Goal: Navigation & Orientation: Find specific page/section

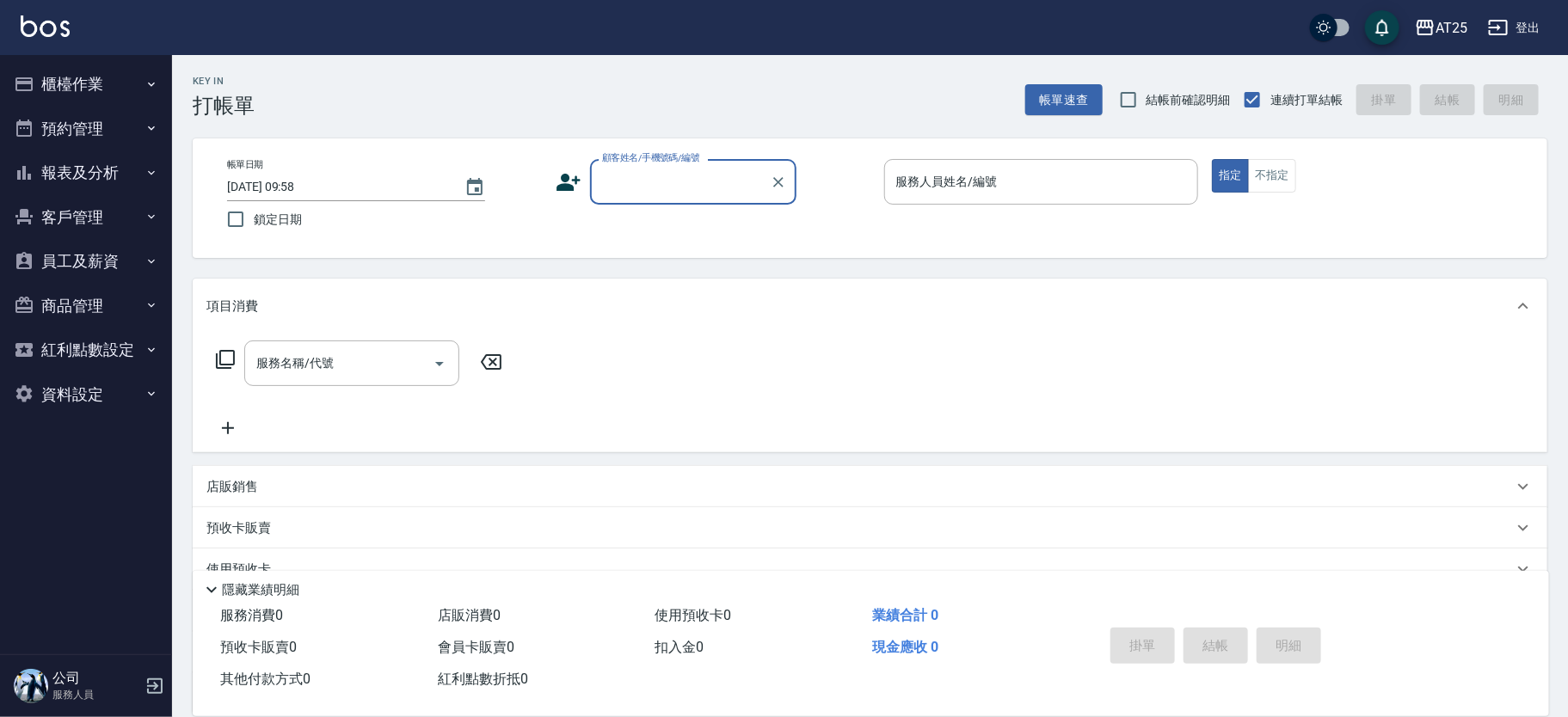
click at [117, 80] on button "櫃檯作業" at bounding box center [85, 84] width 158 height 45
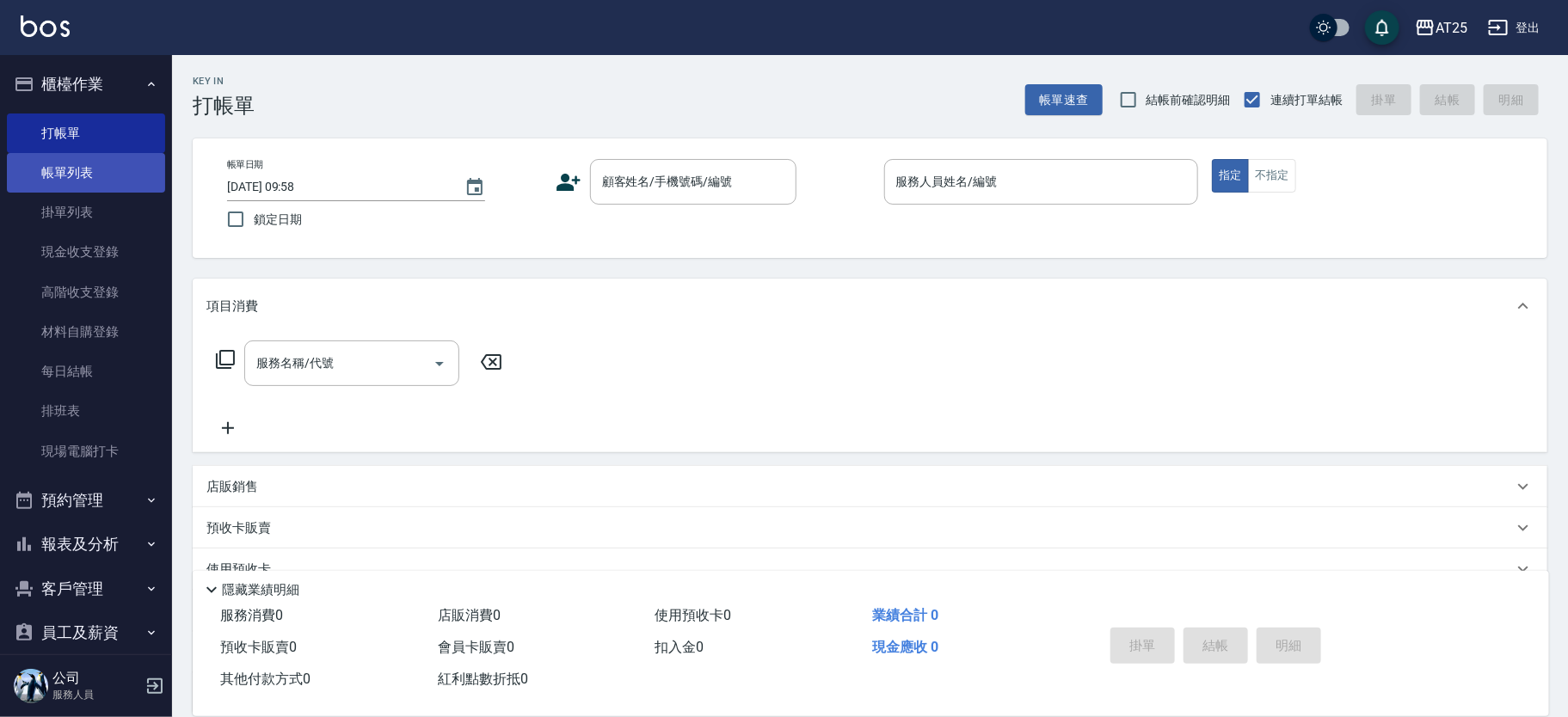
click at [96, 166] on link "帳單列表" at bounding box center [85, 172] width 158 height 39
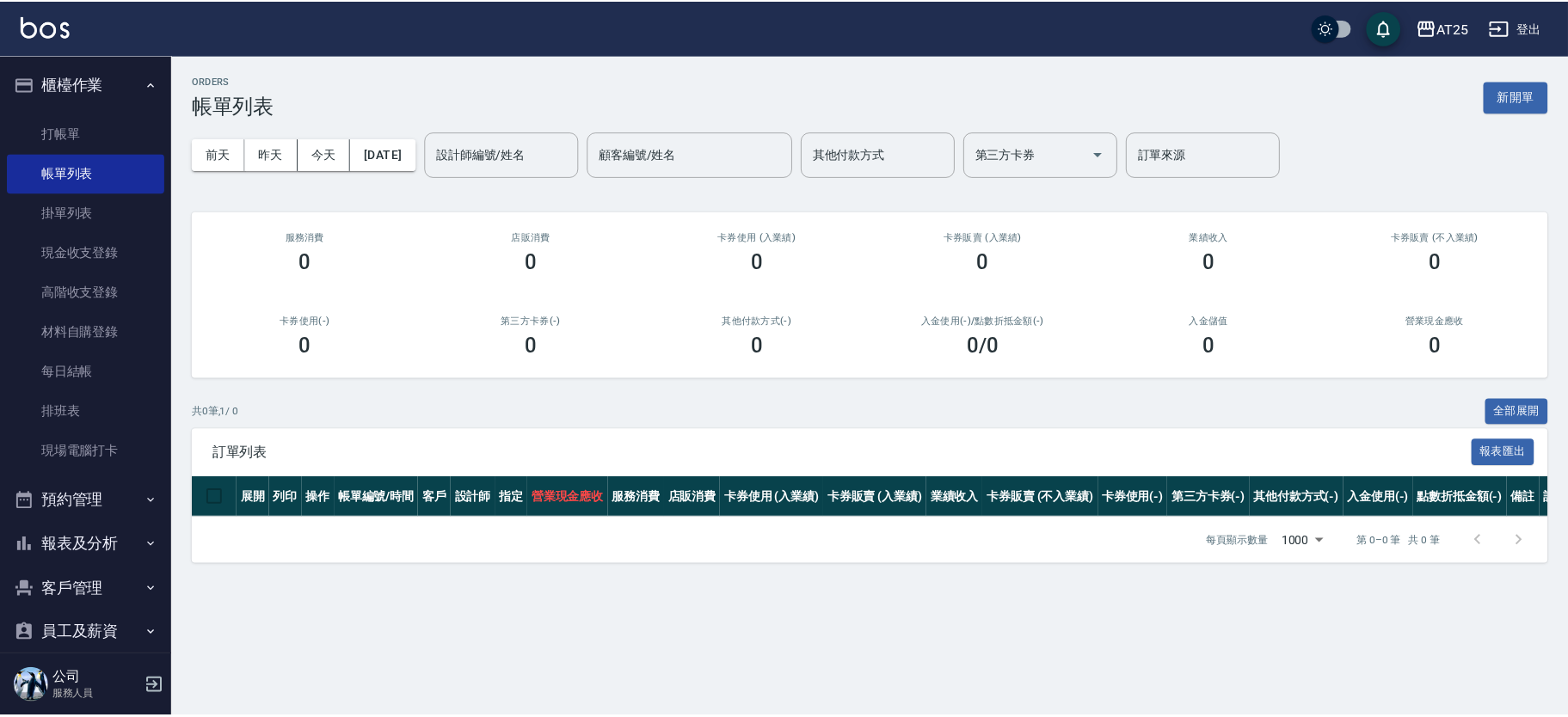
scroll to position [153, 0]
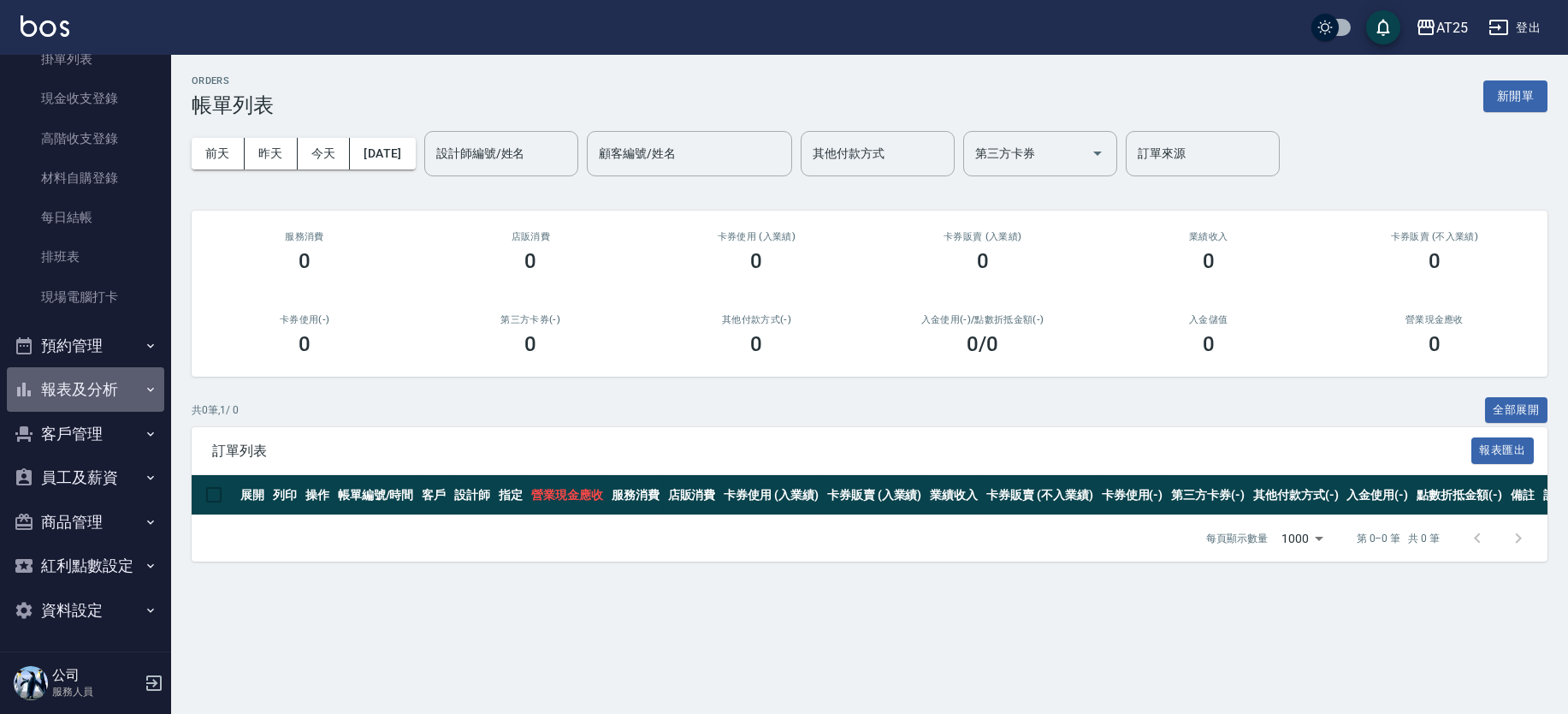
click at [124, 401] on button "報表及分析" at bounding box center [85, 389] width 157 height 45
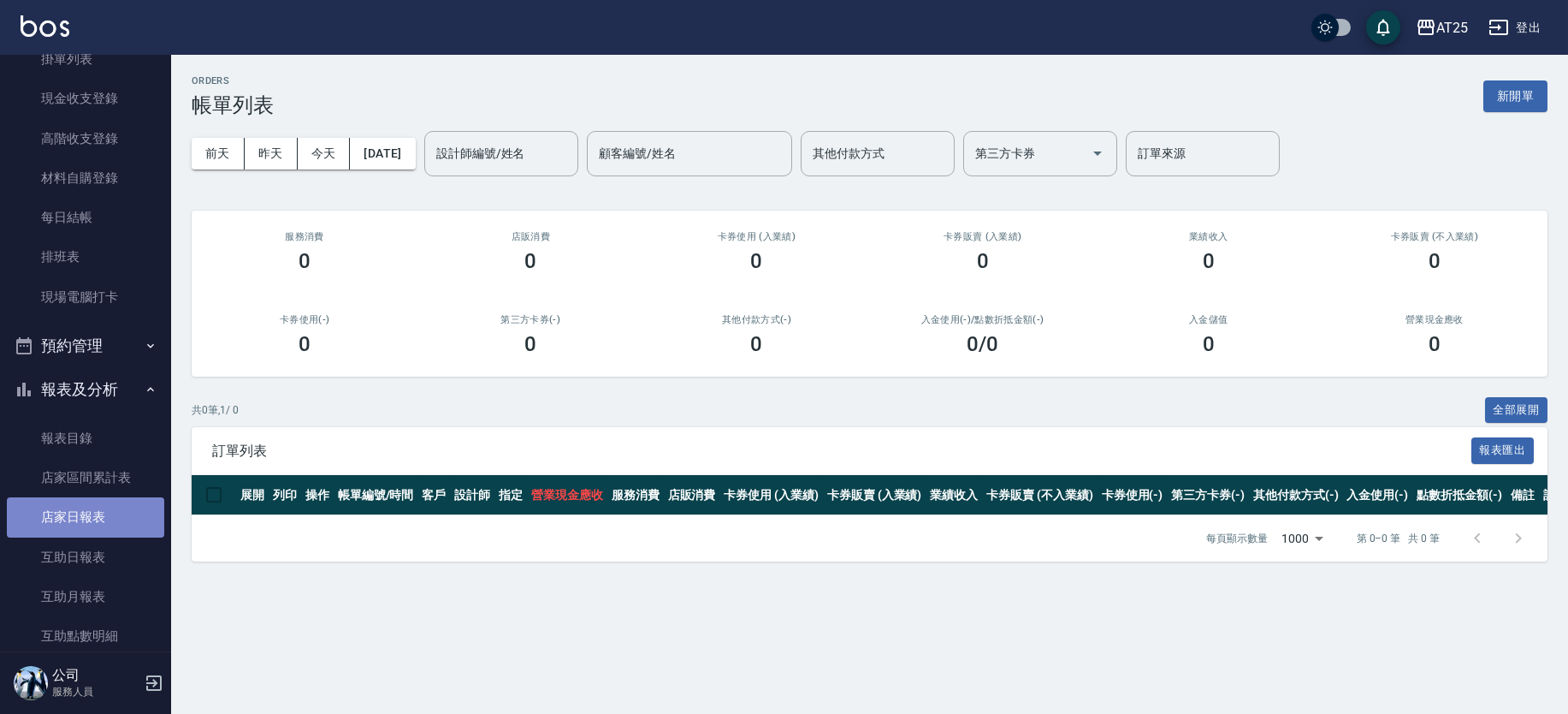
click at [111, 507] on link "店家日報表" at bounding box center [85, 517] width 157 height 39
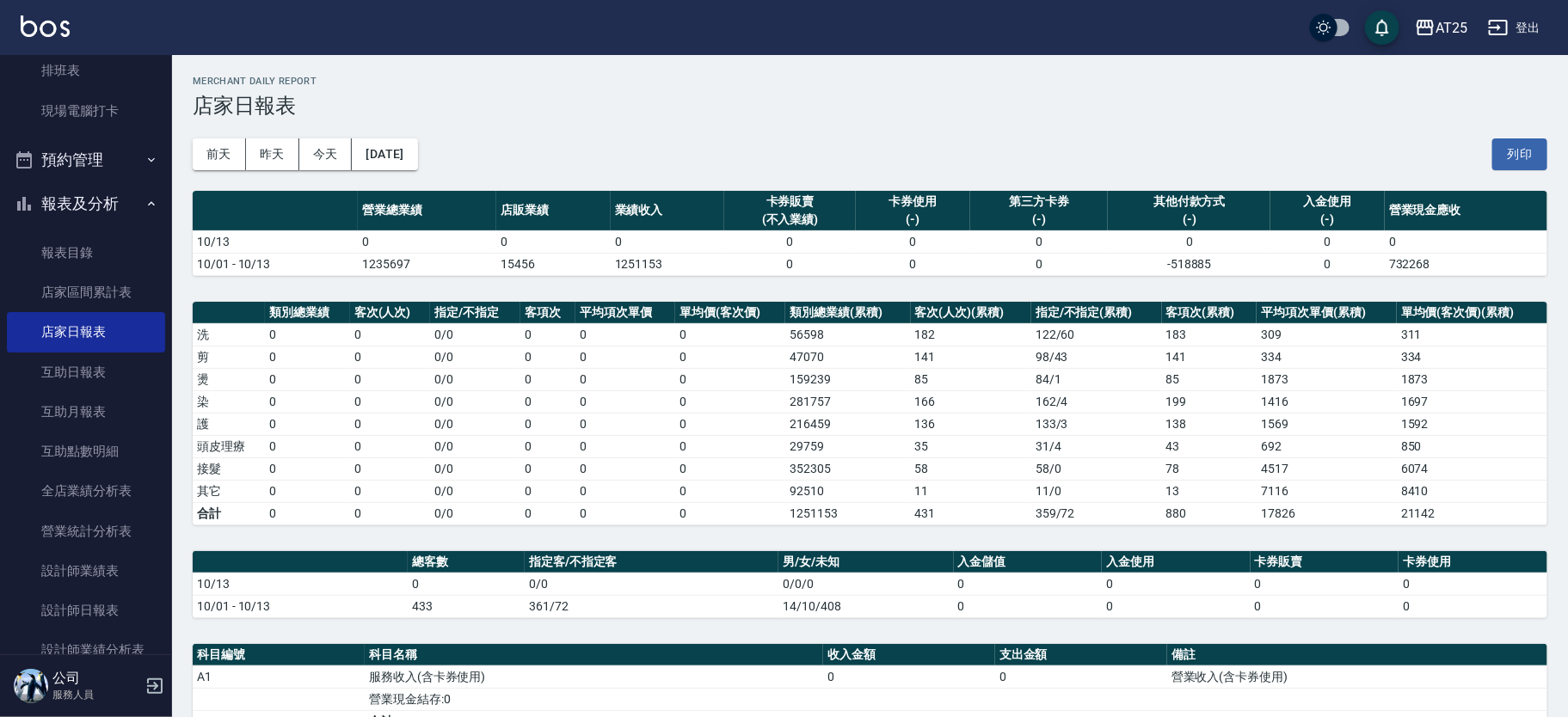
scroll to position [618, 0]
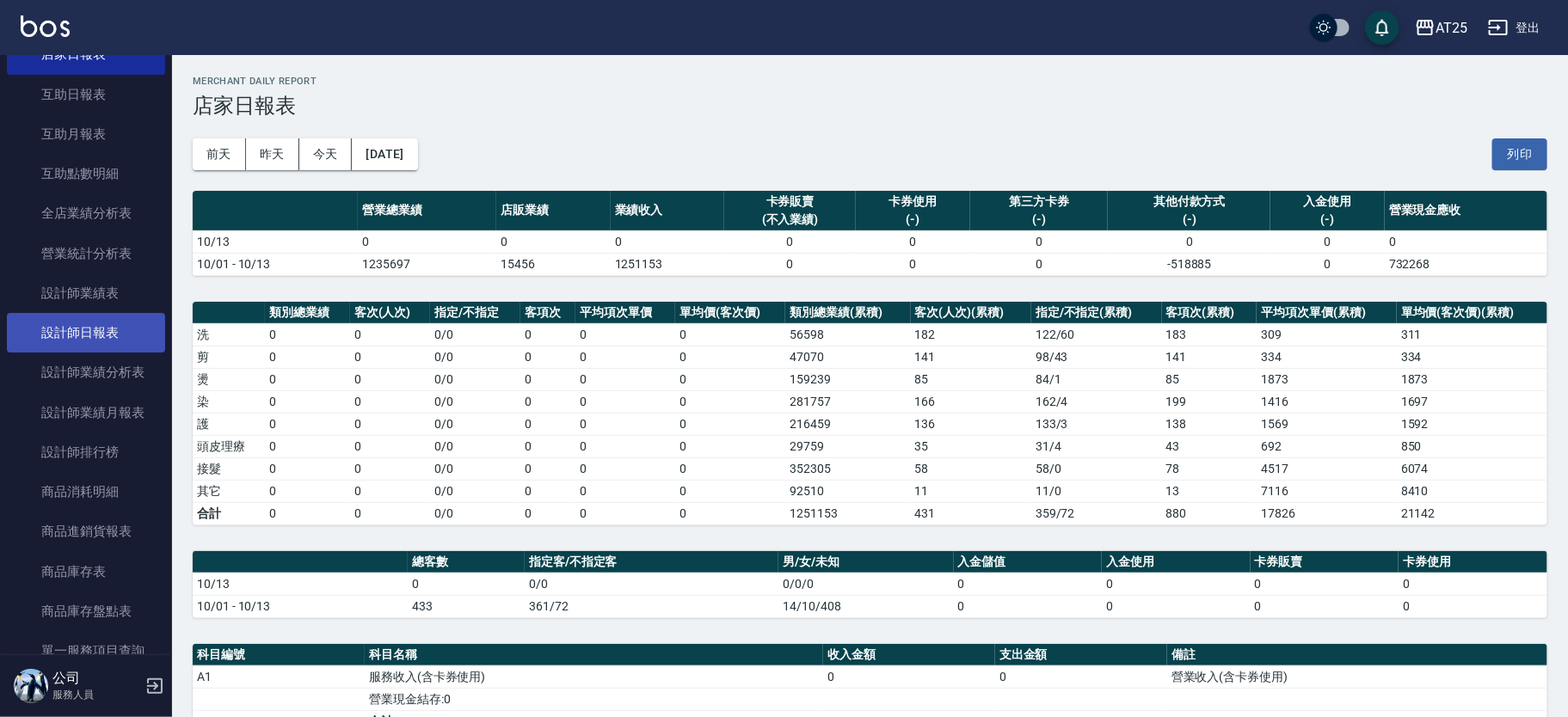
click at [112, 330] on link "設計師日報表" at bounding box center [85, 332] width 158 height 39
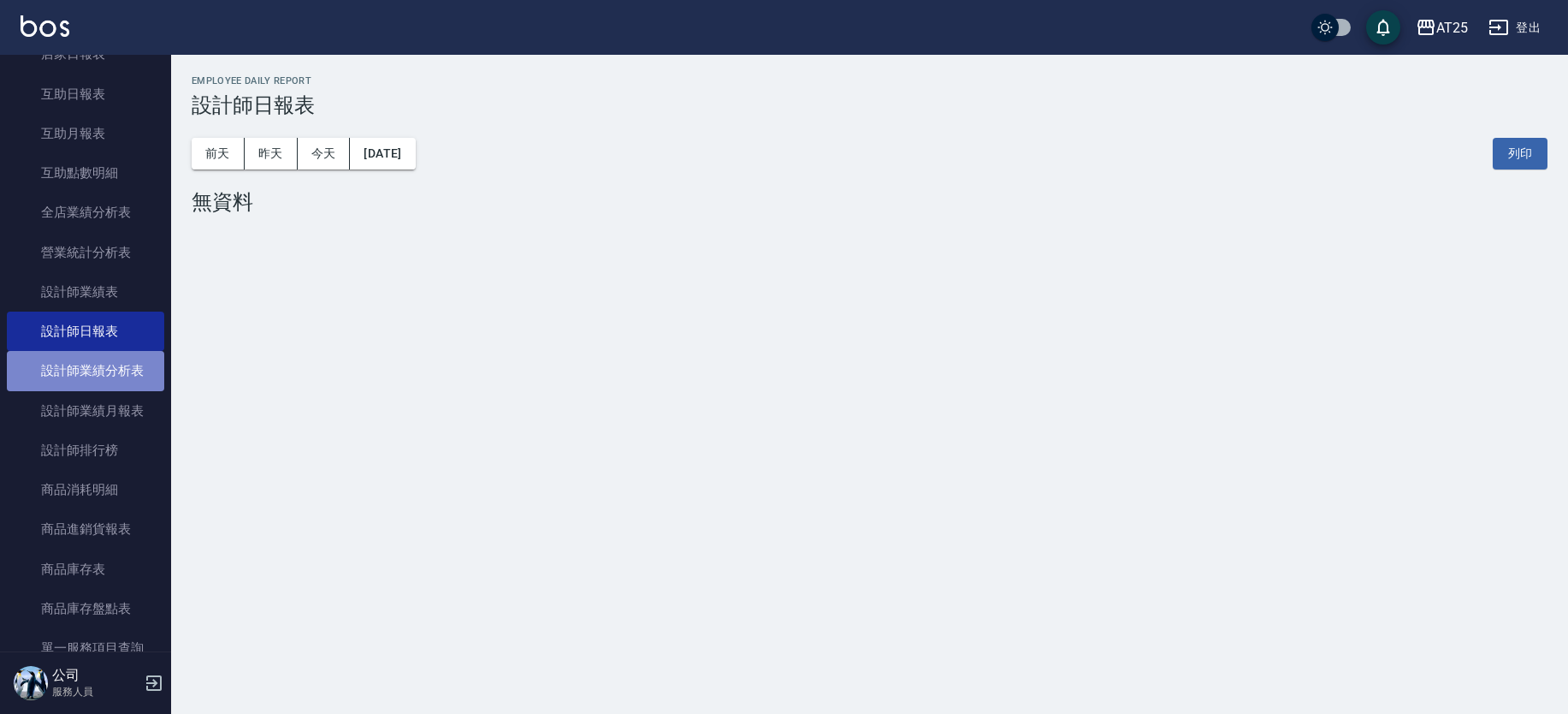
click at [118, 364] on link "設計師業績分析表" at bounding box center [85, 370] width 157 height 39
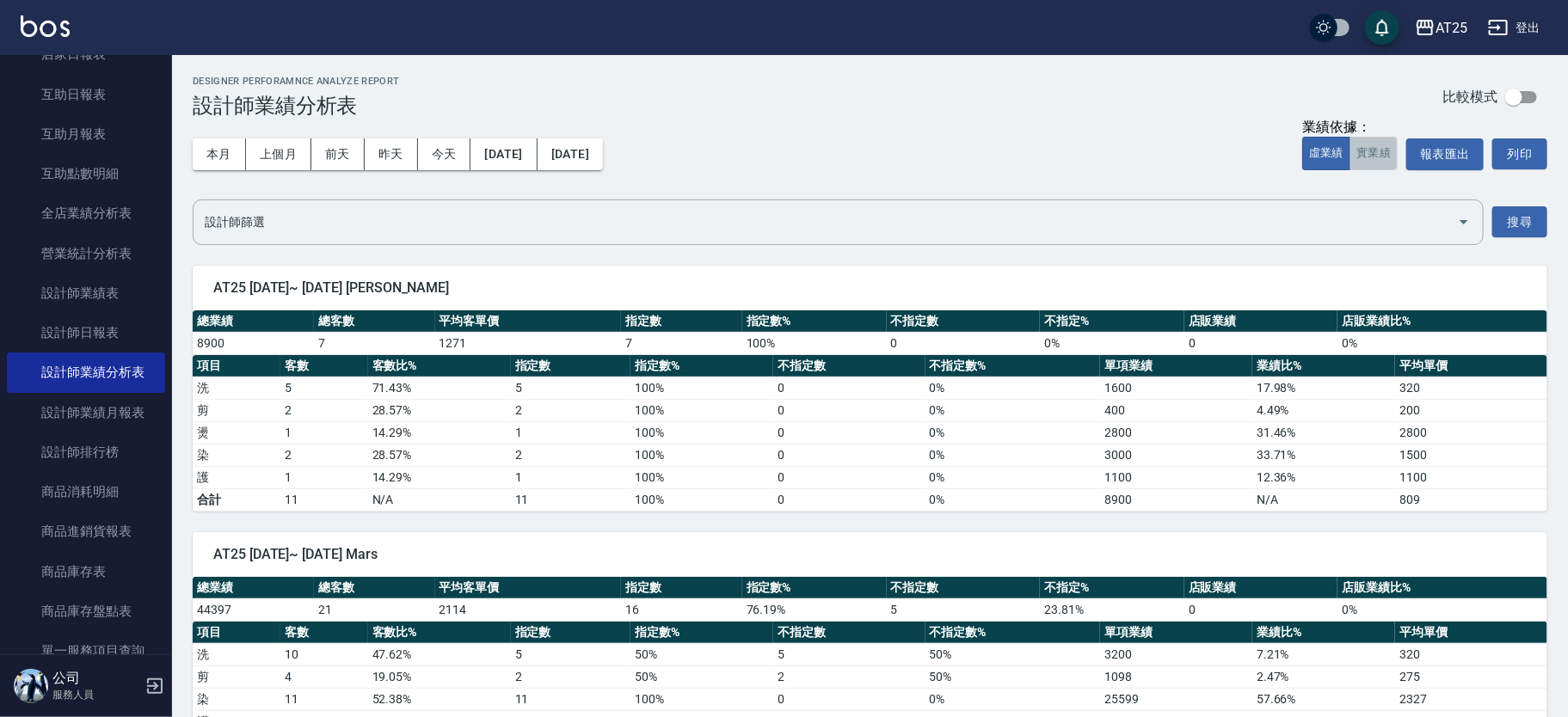
click at [1372, 155] on button "實業績" at bounding box center [1374, 153] width 48 height 34
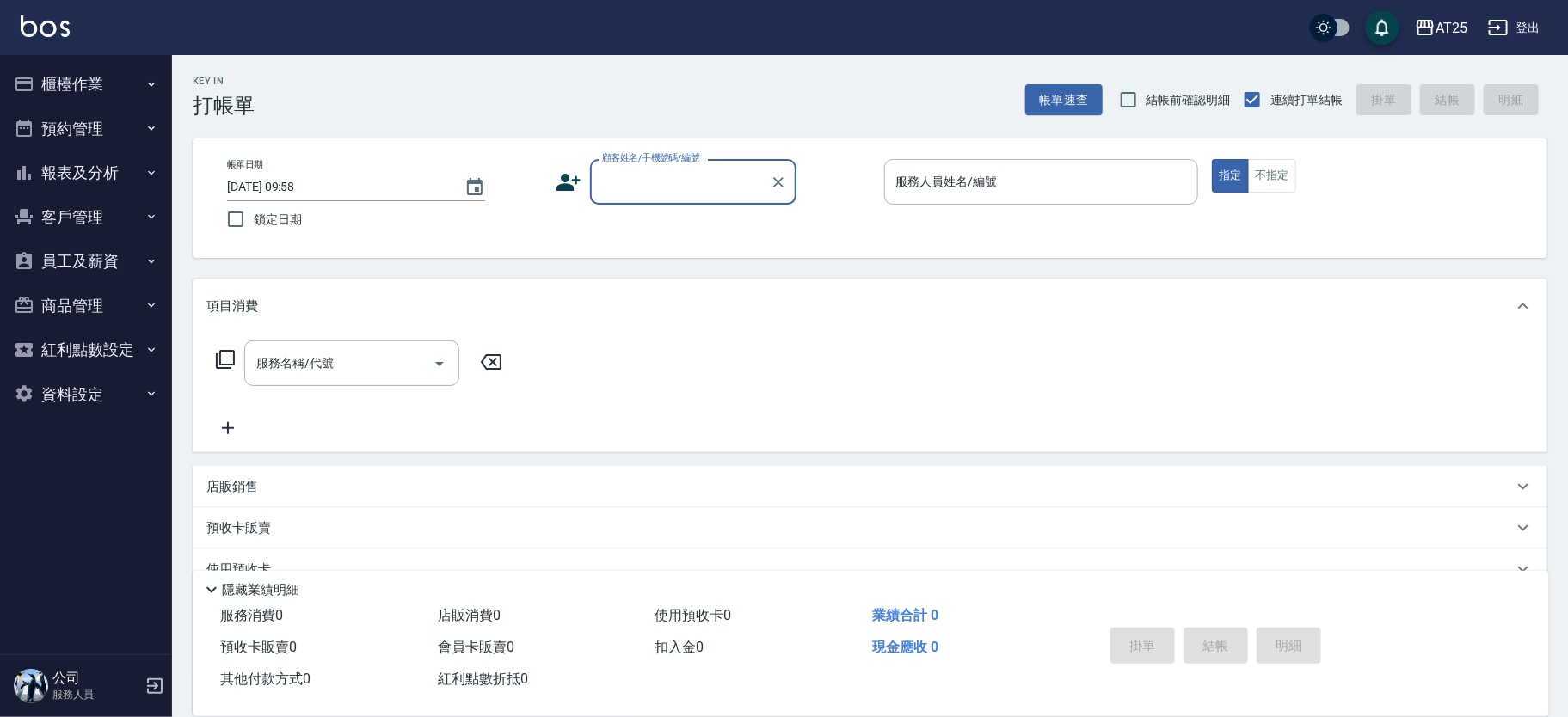
click at [89, 90] on button "櫃檯作業" at bounding box center [85, 84] width 158 height 45
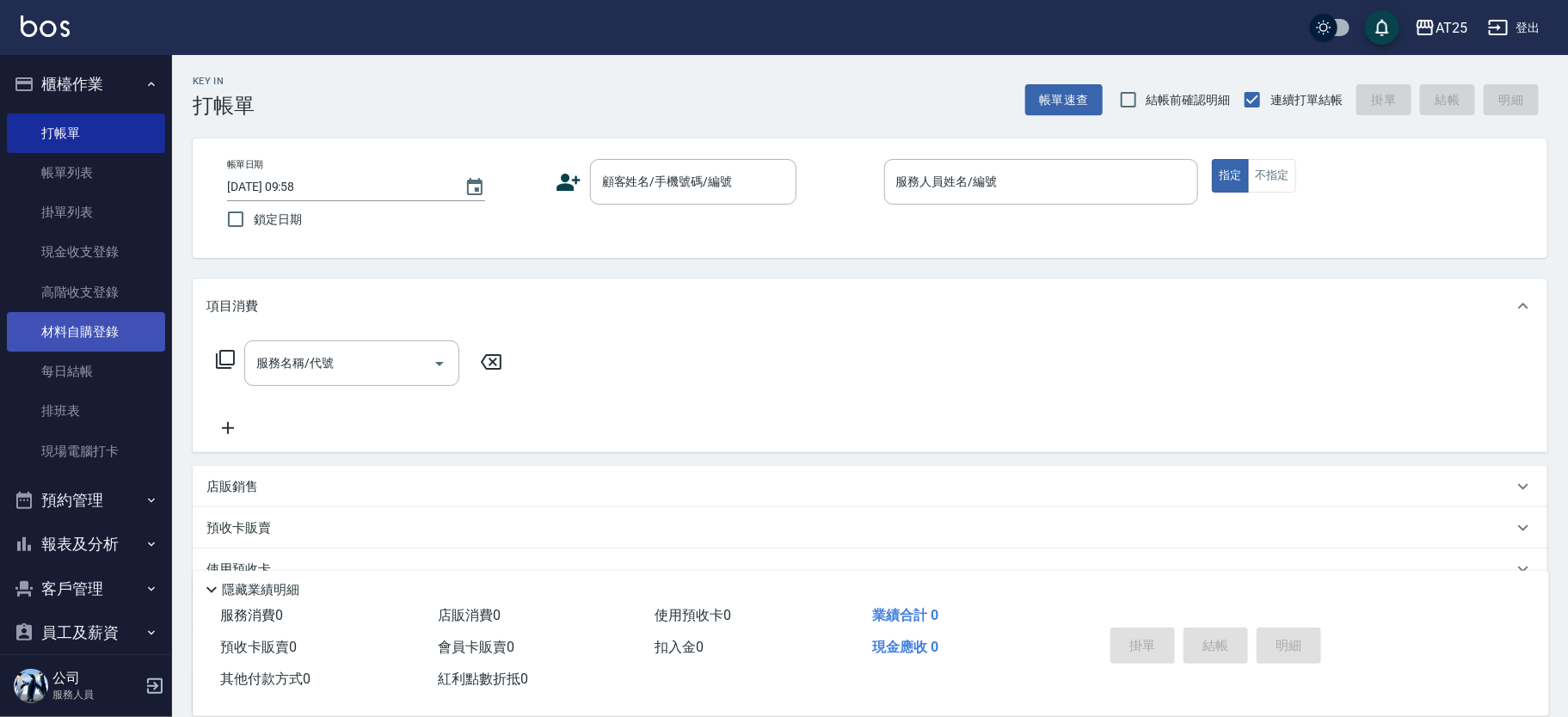
click at [105, 325] on link "材料自購登錄" at bounding box center [85, 331] width 158 height 39
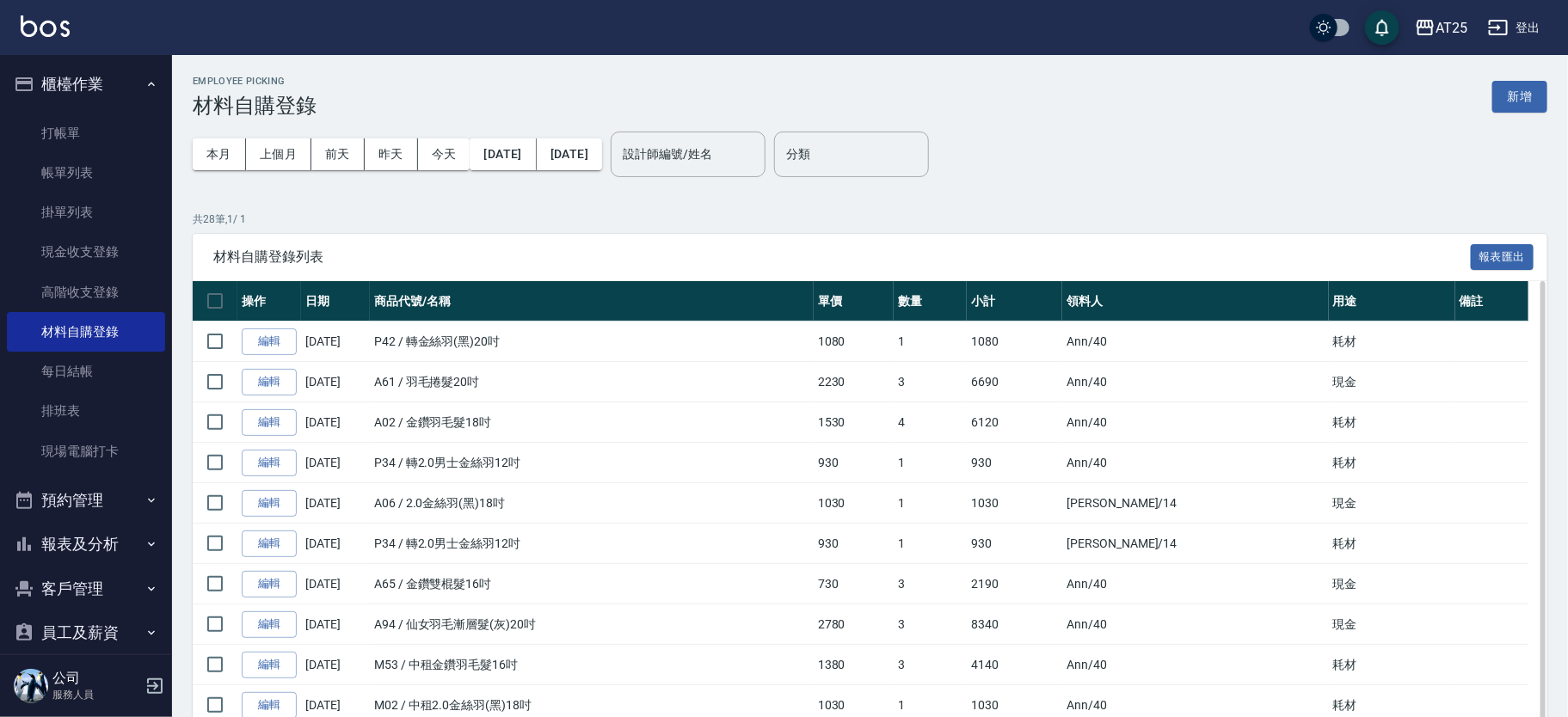
click at [937, 661] on td "3" at bounding box center [930, 664] width 73 height 40
